Goal: Information Seeking & Learning: Learn about a topic

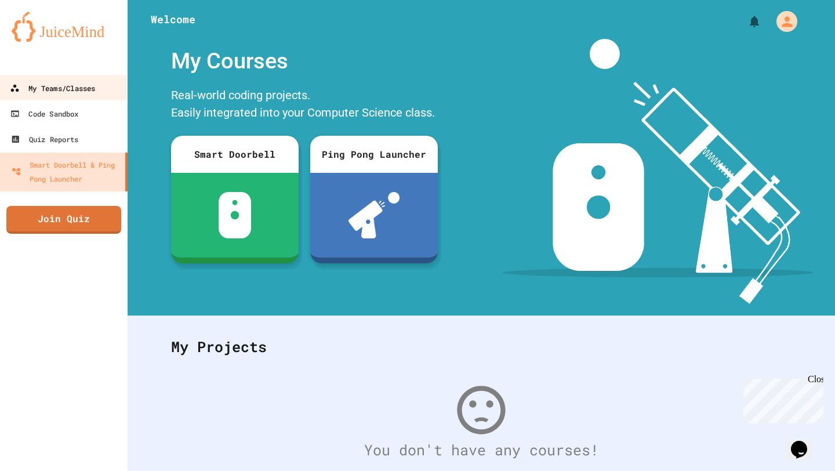
click at [74, 90] on div "My Teams/Classes" at bounding box center [52, 88] width 85 height 14
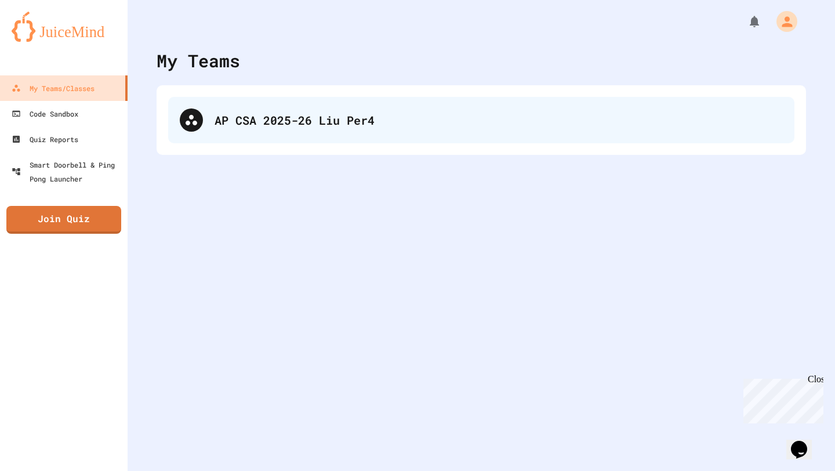
click at [276, 123] on div "AP CSA 2025-26 Liu Per4" at bounding box center [498, 119] width 568 height 17
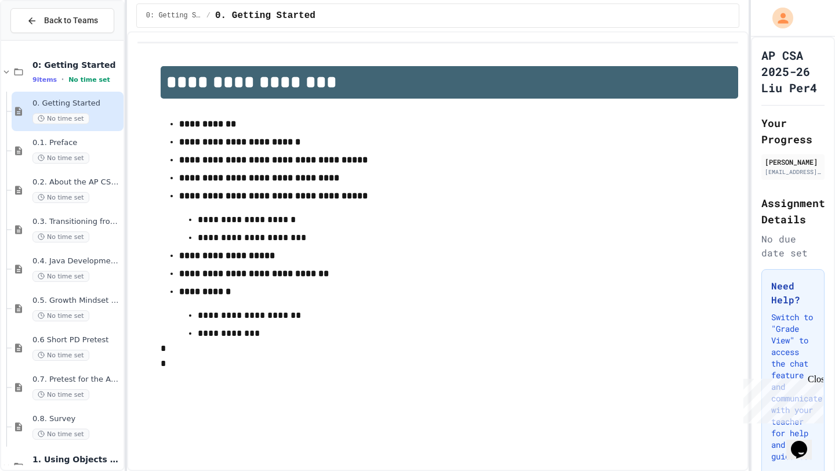
scroll to position [777, 0]
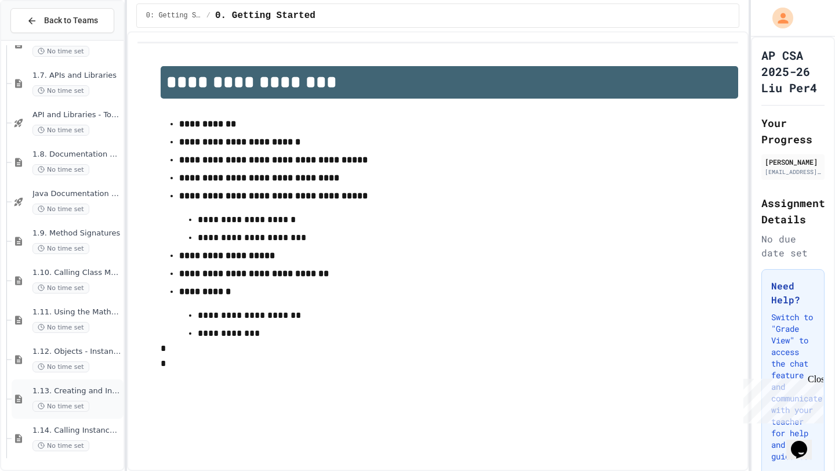
click at [78, 418] on div "1.13. Creating and Initializing Objects: Constructors No time set" at bounding box center [68, 398] width 112 height 39
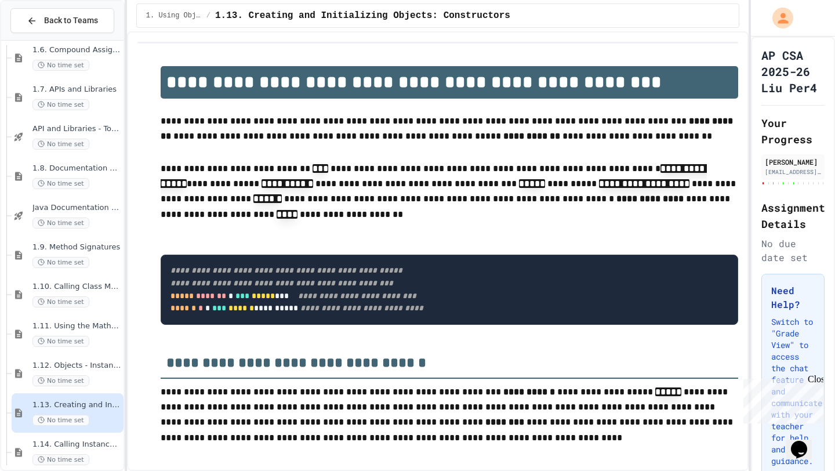
scroll to position [2045, 0]
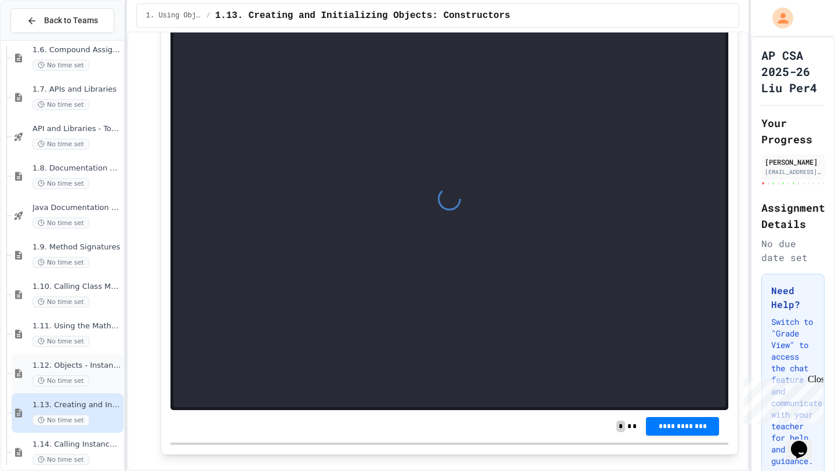
click at [92, 359] on div "1.12. Objects - Instances of Classes No time set" at bounding box center [68, 373] width 112 height 39
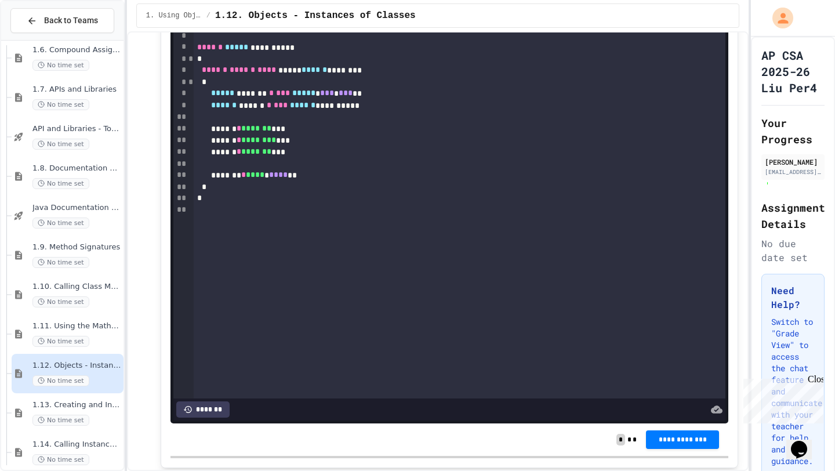
scroll to position [3903, 0]
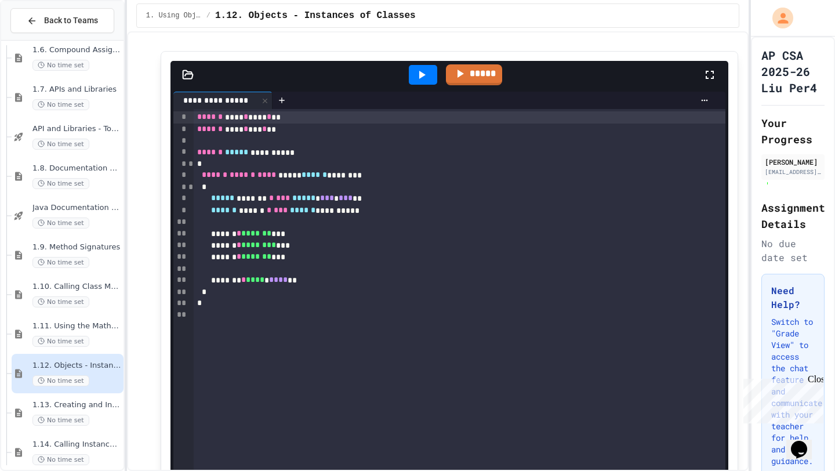
click at [300, 271] on div at bounding box center [460, 269] width 532 height 12
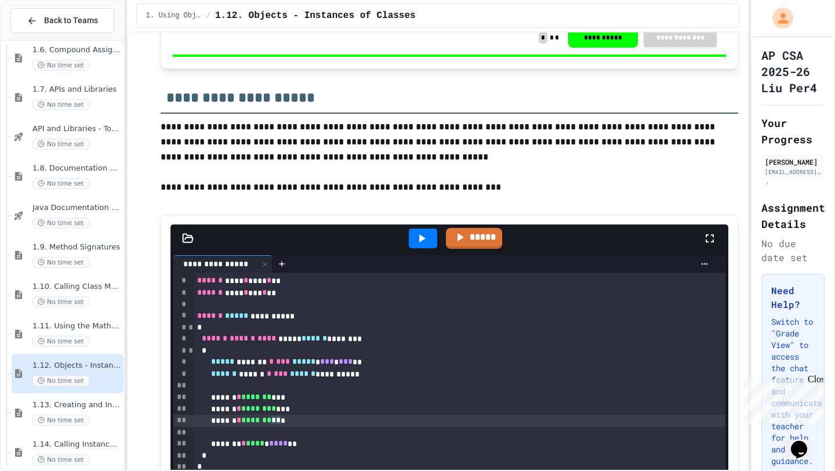
scroll to position [3739, 0]
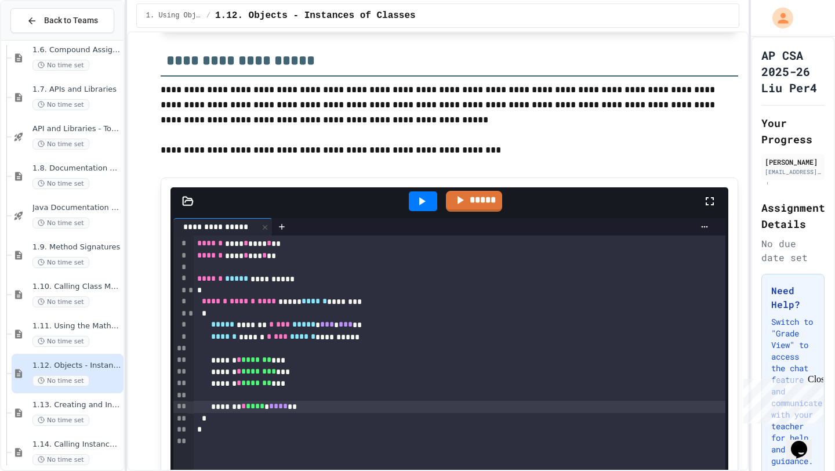
click at [287, 410] on span "****" at bounding box center [278, 406] width 19 height 8
click at [296, 400] on div at bounding box center [460, 395] width 532 height 12
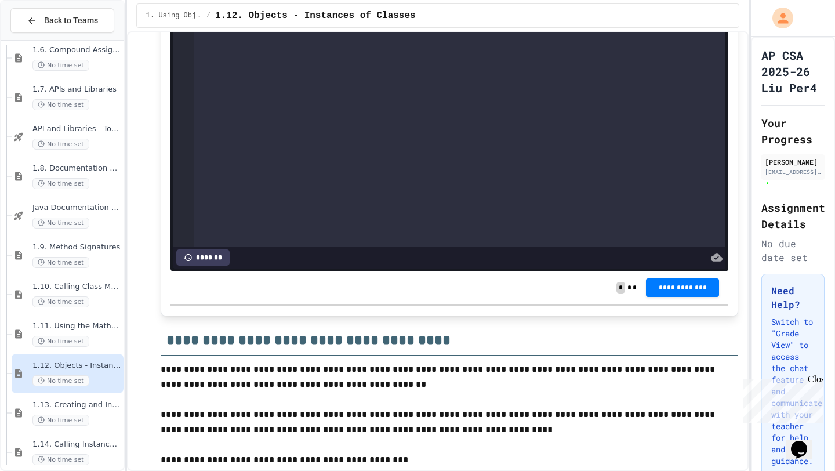
scroll to position [9340, 0]
